Goal: Task Accomplishment & Management: Complete application form

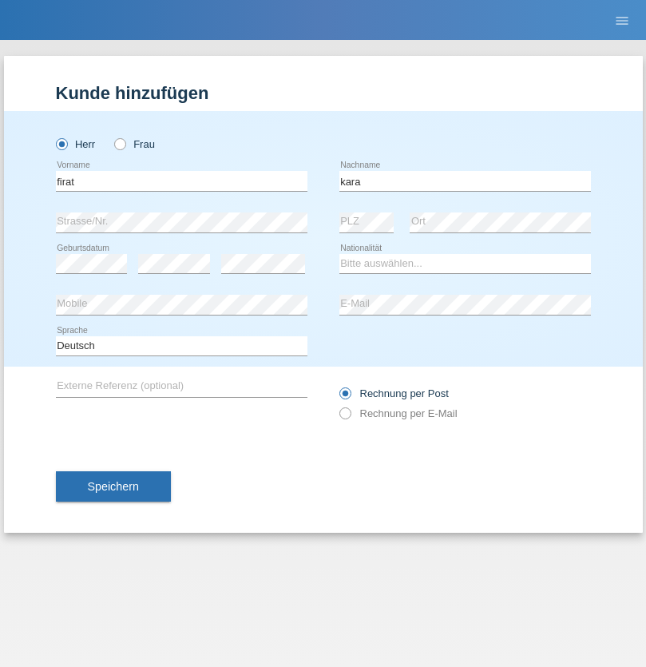
type input "kara"
select select "CH"
radio input "true"
click at [181, 181] on input "text" at bounding box center [182, 181] width 252 height 20
type input "[PERSON_NAME]"
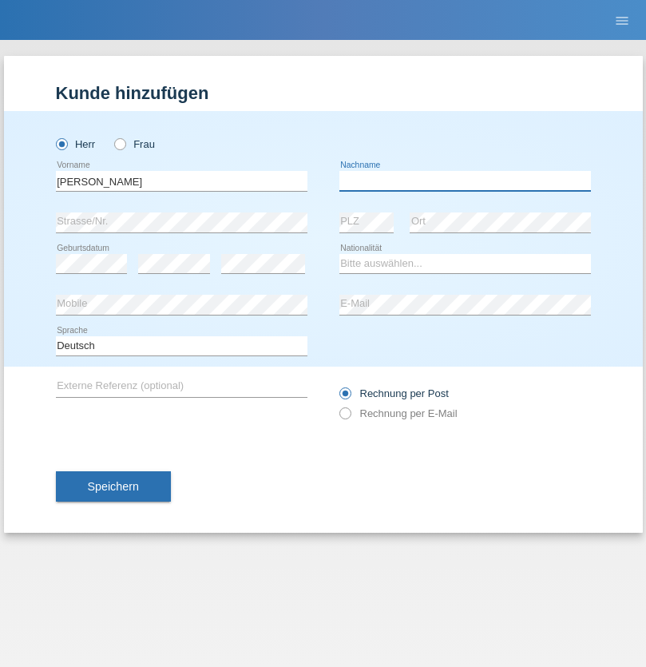
click at [465, 181] on input "text" at bounding box center [466, 181] width 252 height 20
type input "[PERSON_NAME]"
select select "RO"
select select "C"
select select "11"
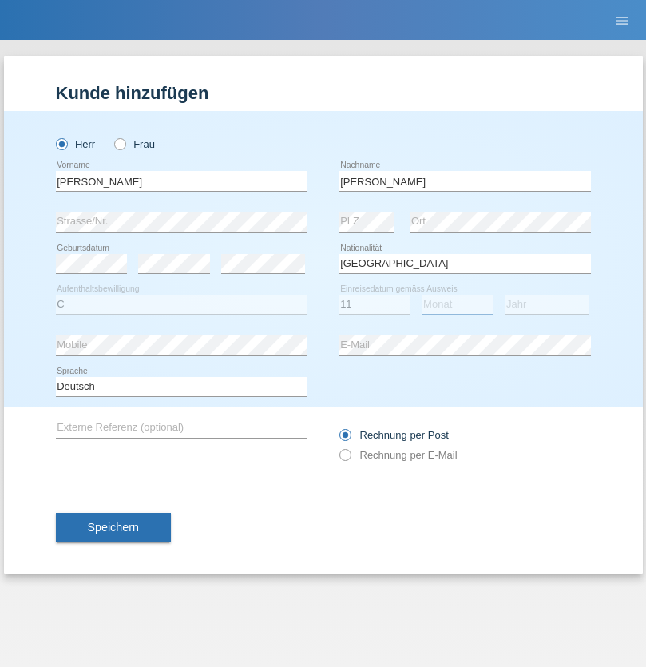
select select "02"
select select "2011"
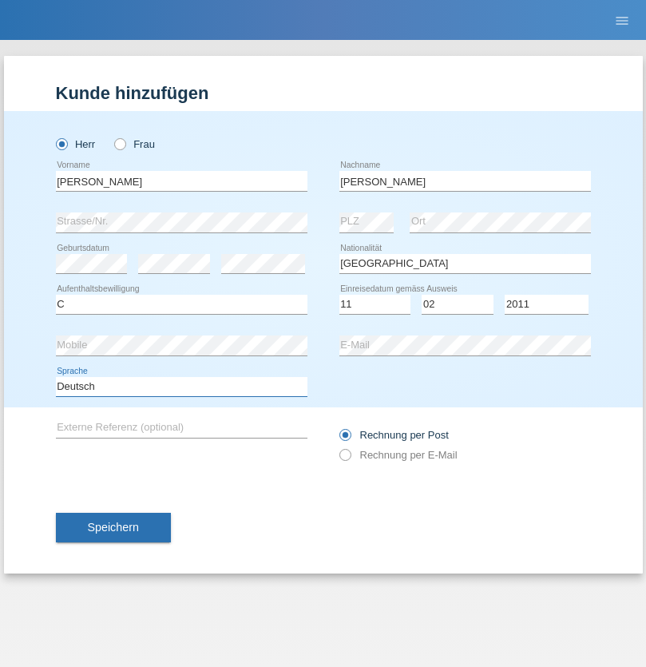
select select "en"
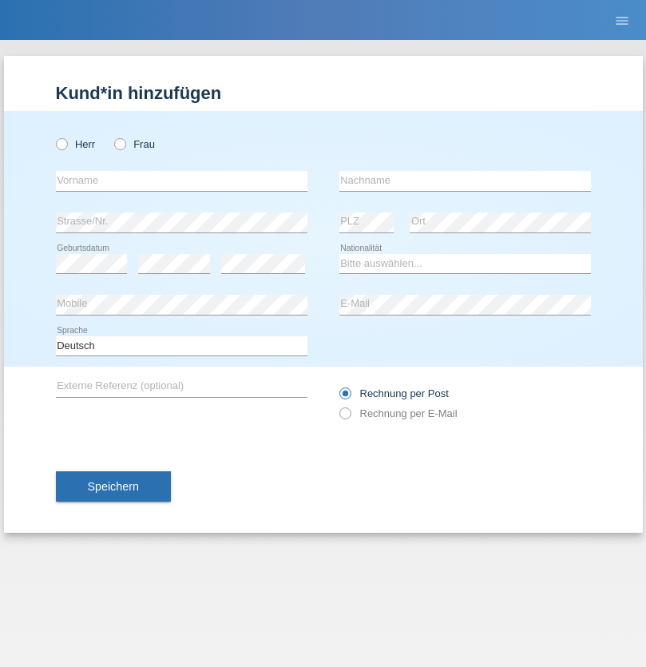
radio input "true"
click at [181, 181] on input "text" at bounding box center [182, 181] width 252 height 20
type input "Hasan"
click at [465, 181] on input "text" at bounding box center [466, 181] width 252 height 20
type input "Ymeri"
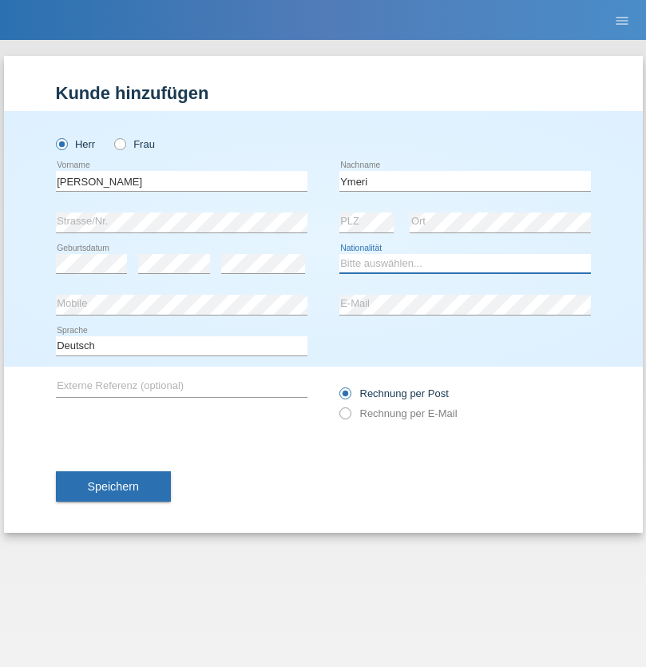
select select "XK"
select select "C"
select select "21"
select select "03"
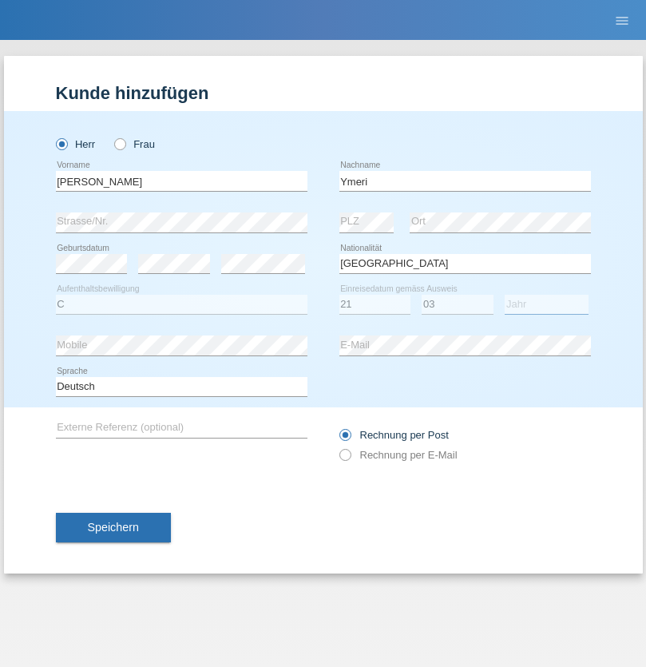
select select "1991"
